Goal: Task Accomplishment & Management: Manage account settings

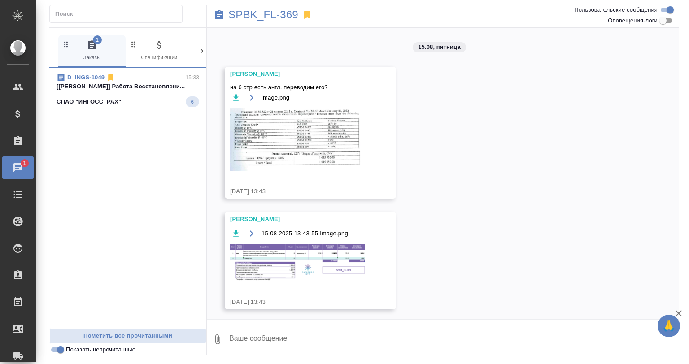
click at [120, 93] on span "D_INGS-1049 15:33 [[PERSON_NAME]] Работа Восстановлени... СПАО "ИНГОССТРАХ" 6" at bounding box center [128, 90] width 143 height 34
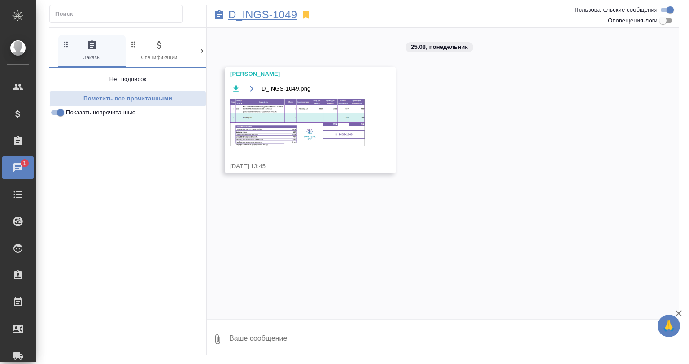
click at [245, 18] on p "D_INGS-1049" at bounding box center [262, 14] width 69 height 9
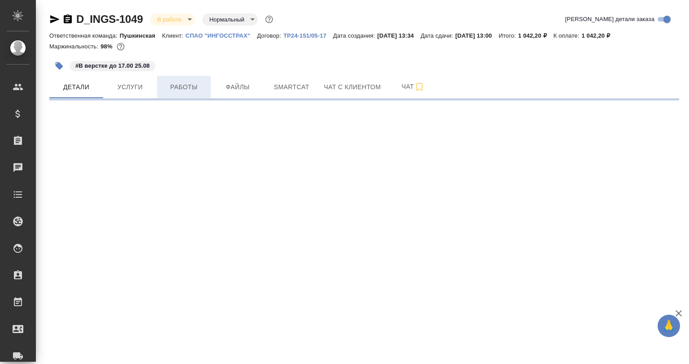
click at [193, 94] on button "Работы" at bounding box center [184, 87] width 54 height 22
select select "RU"
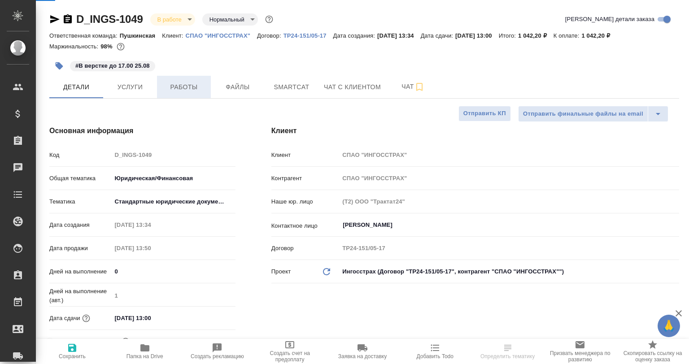
type textarea "x"
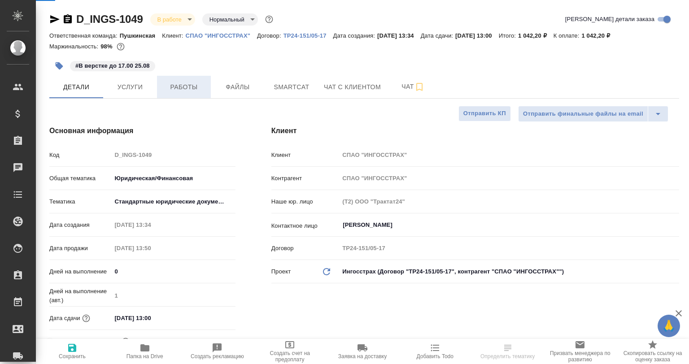
type textarea "x"
